Goal: Find specific page/section: Find specific page/section

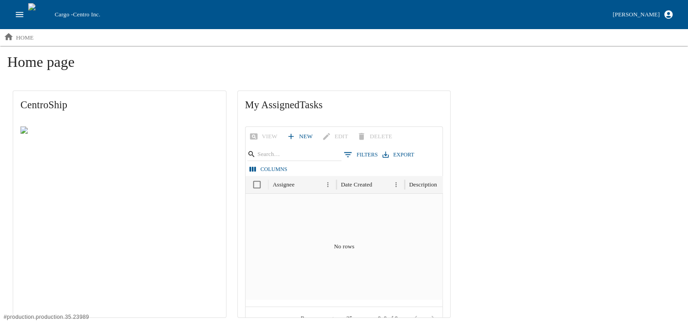
click at [18, 16] on icon "open drawer" at bounding box center [20, 15] width 10 height 10
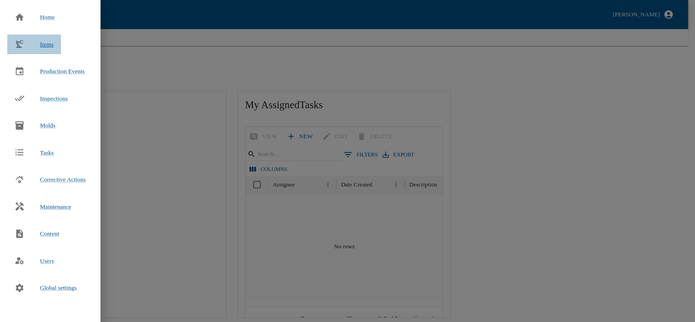
click at [42, 44] on span "Items" at bounding box center [47, 44] width 14 height 7
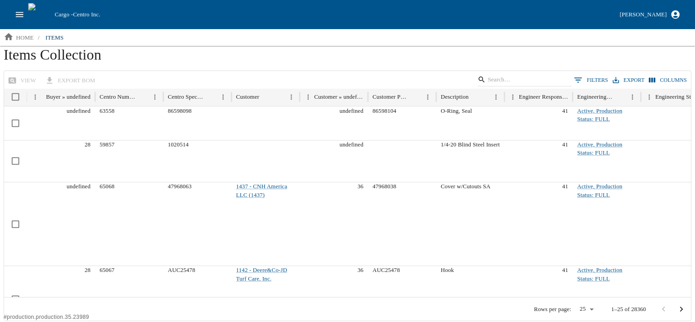
click at [237, 60] on h1 "Items Collection" at bounding box center [348, 58] width 688 height 25
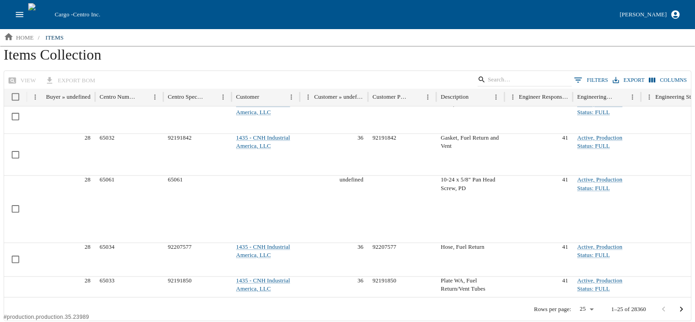
scroll to position [420, 0]
